Goal: Task Accomplishment & Management: Manage account settings

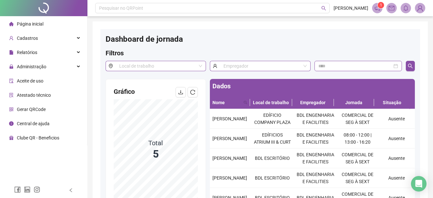
scroll to position [85, 0]
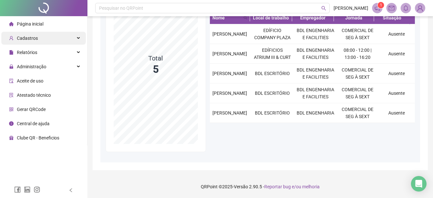
click at [34, 40] on span "Cadastros" at bounding box center [27, 38] width 21 height 5
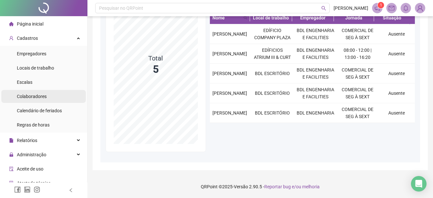
click at [35, 98] on span "Colaboradores" at bounding box center [32, 96] width 30 height 5
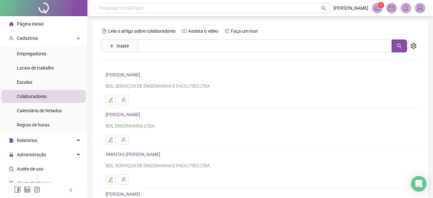
click at [149, 152] on link "AMINTAS [PERSON_NAME]" at bounding box center [133, 154] width 57 height 5
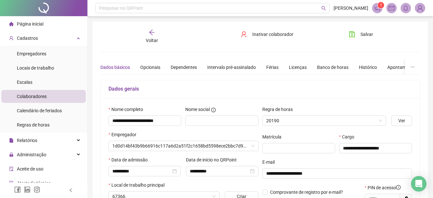
type input "**********"
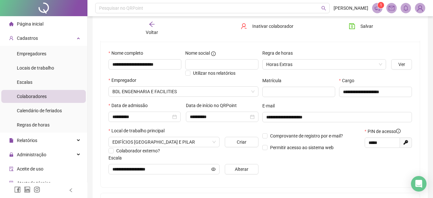
scroll to position [65, 0]
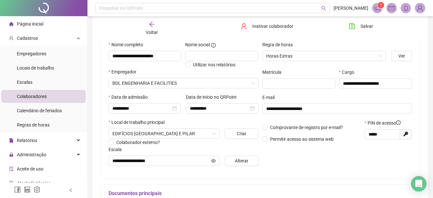
click at [22, 98] on span "Colaboradores" at bounding box center [32, 96] width 30 height 5
click at [145, 34] on div "Voltar" at bounding box center [151, 28] width 49 height 15
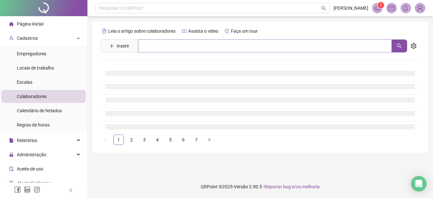
scroll to position [0, 0]
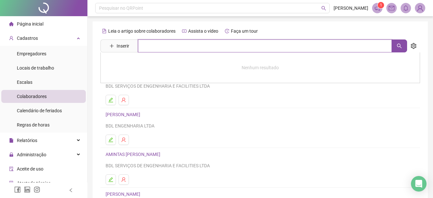
click at [176, 43] on input "text" at bounding box center [265, 45] width 254 height 13
click at [398, 44] on icon "search" at bounding box center [398, 45] width 5 height 5
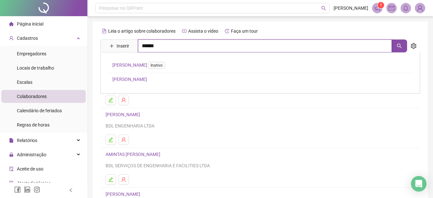
type input "******"
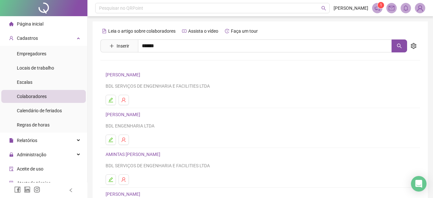
click at [147, 78] on link "[PERSON_NAME]" at bounding box center [129, 79] width 35 height 5
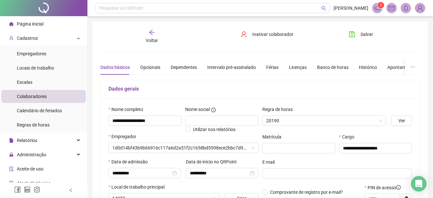
type input "**********"
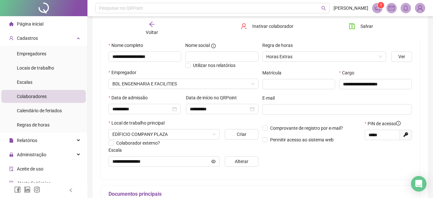
scroll to position [65, 0]
drag, startPoint x: 35, startPoint y: 22, endPoint x: 51, endPoint y: 8, distance: 21.1
click at [35, 22] on span "Página inicial" at bounding box center [30, 23] width 27 height 5
